Goal: Transaction & Acquisition: Purchase product/service

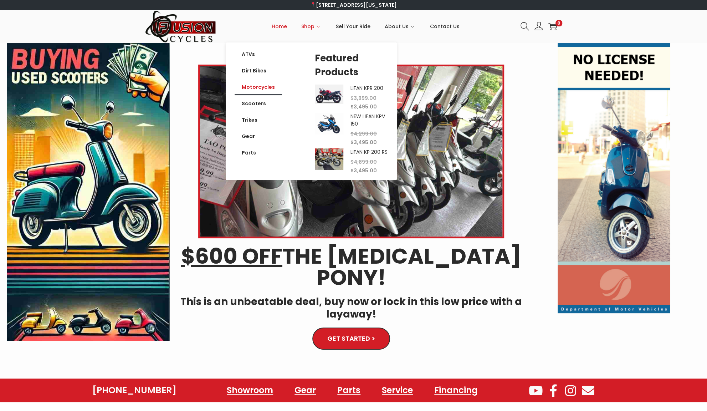
click at [261, 85] on link "Motorcycles" at bounding box center [258, 87] width 47 height 16
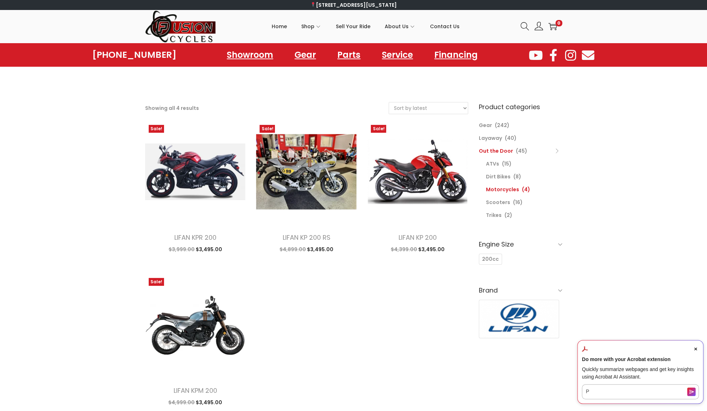
click at [493, 152] on link "Out the Door" at bounding box center [496, 150] width 34 height 7
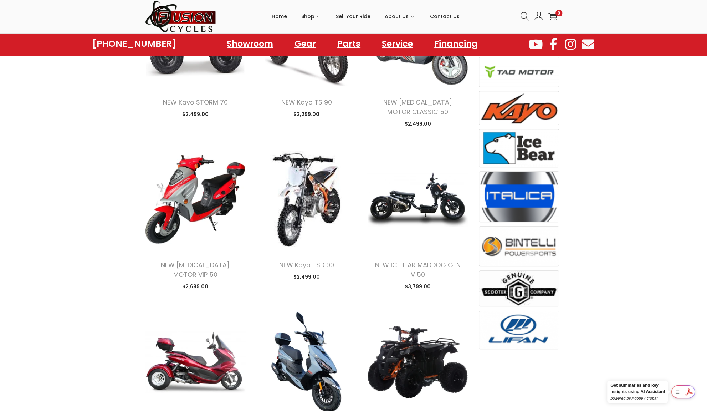
scroll to position [357, 0]
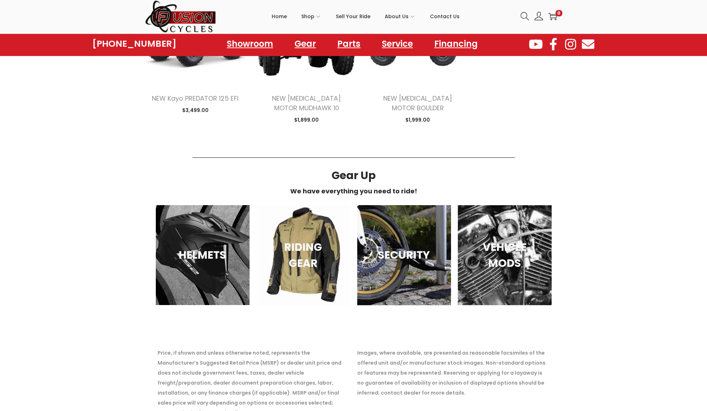
scroll to position [2354, 0]
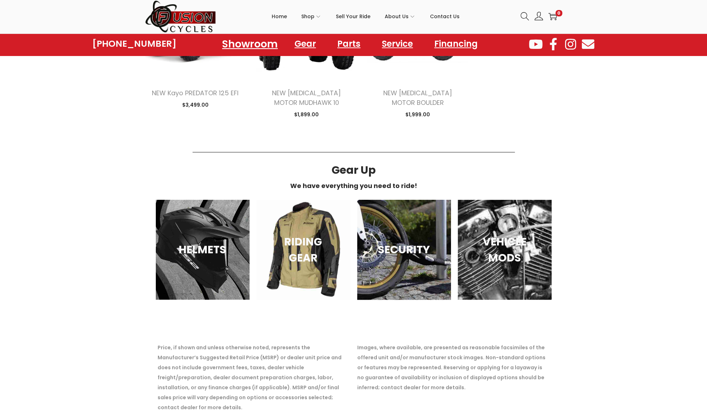
click at [239, 44] on link "Showroom" at bounding box center [250, 44] width 73 height 20
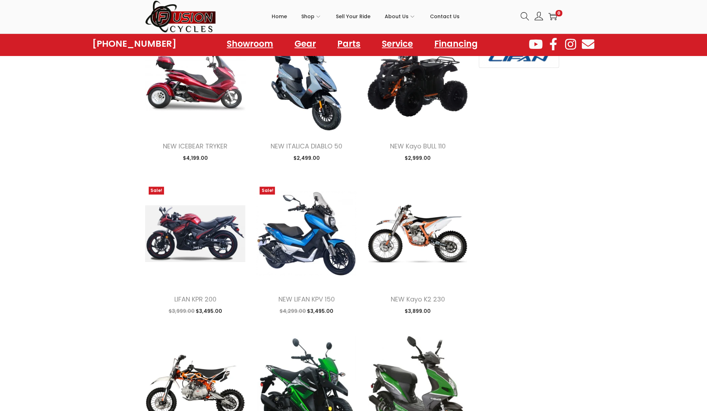
scroll to position [678, 0]
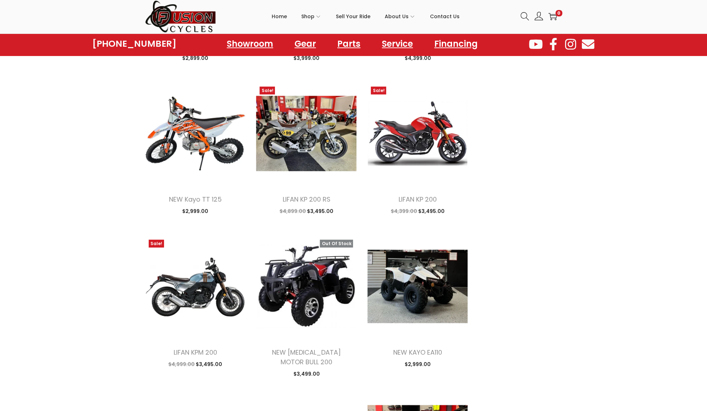
scroll to position [1498, 0]
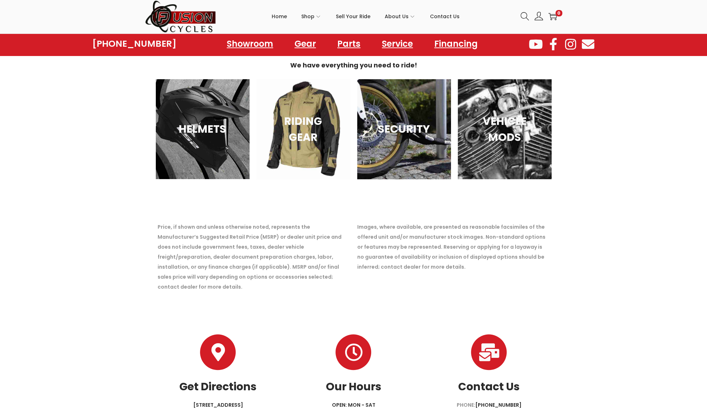
scroll to position [2481, 0]
